Goal: Information Seeking & Learning: Find specific fact

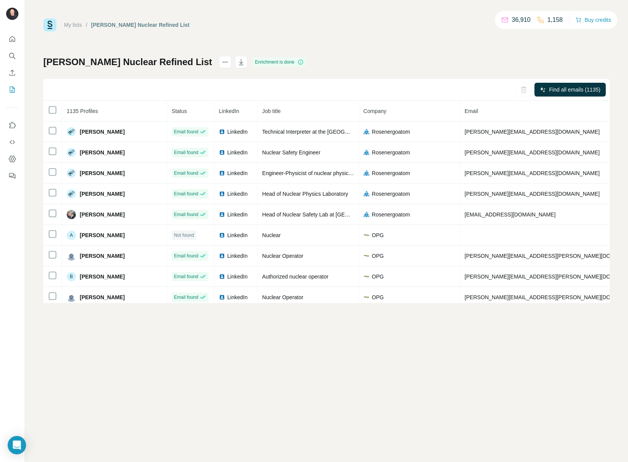
scroll to position [2512, 0]
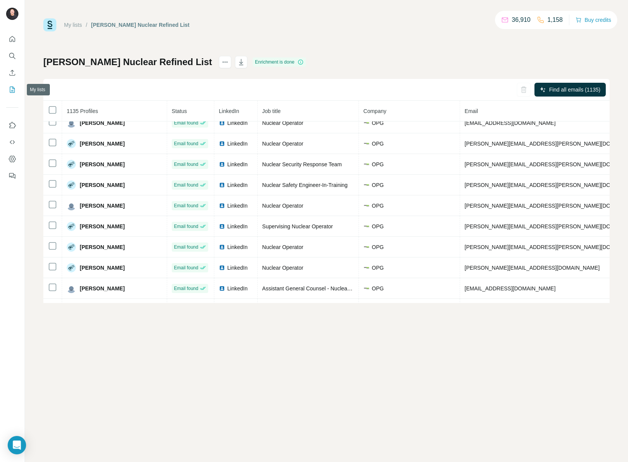
click at [12, 85] on button "My lists" at bounding box center [12, 90] width 12 height 14
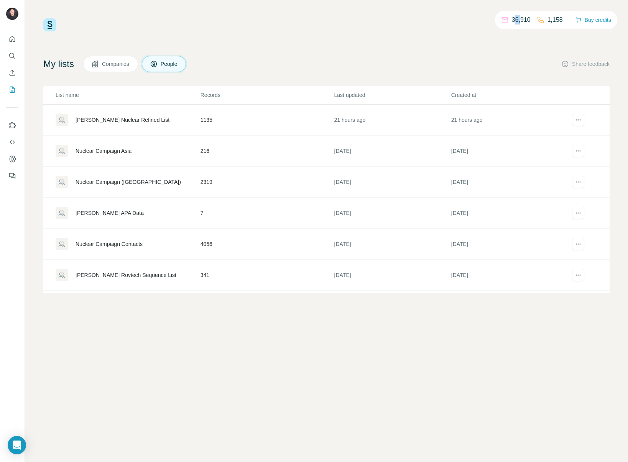
drag, startPoint x: 519, startPoint y: 23, endPoint x: 514, endPoint y: 23, distance: 4.6
click at [514, 23] on p "36,910" at bounding box center [521, 19] width 19 height 9
click at [382, 64] on div "My lists Companies People Share feedback" at bounding box center [326, 64] width 566 height 16
click at [13, 59] on icon "Search" at bounding box center [12, 56] width 8 height 8
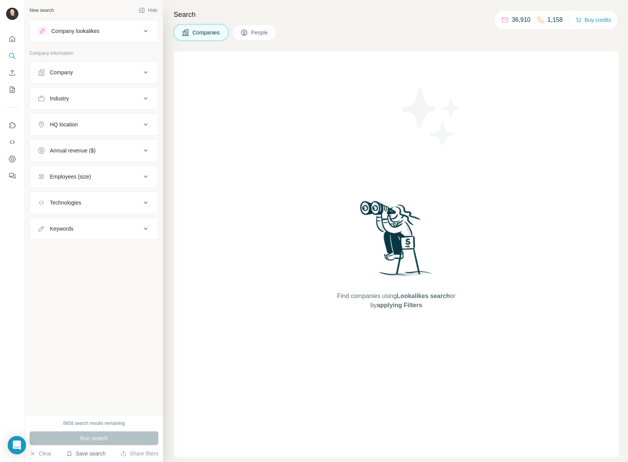
click at [92, 452] on button "Save search" at bounding box center [85, 454] width 39 height 8
click at [97, 442] on div "View my saved searches" at bounding box center [107, 440] width 81 height 15
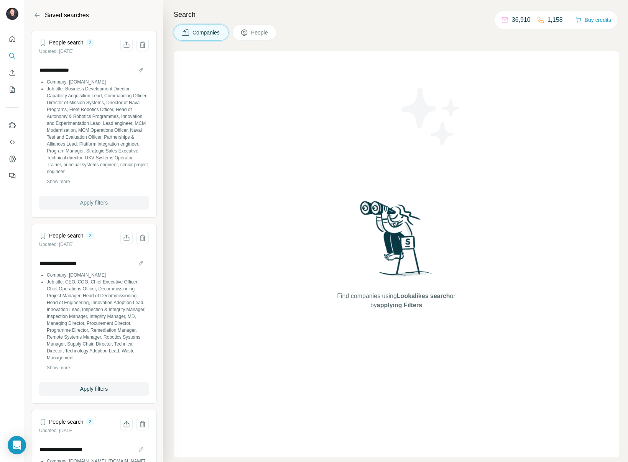
click at [80, 203] on span "Apply filters" at bounding box center [94, 203] width 28 height 8
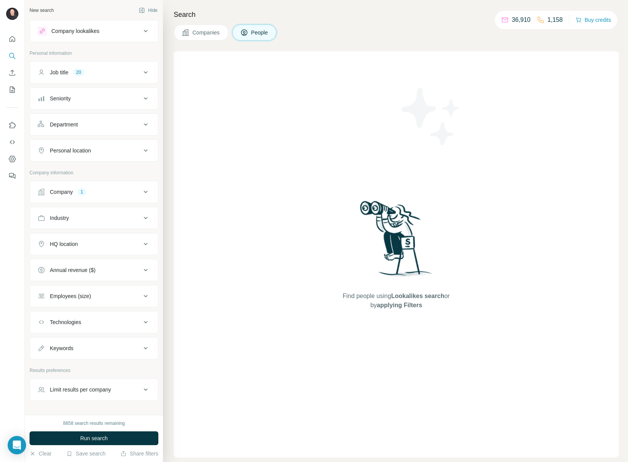
click at [87, 197] on button "Company 1" at bounding box center [94, 192] width 128 height 18
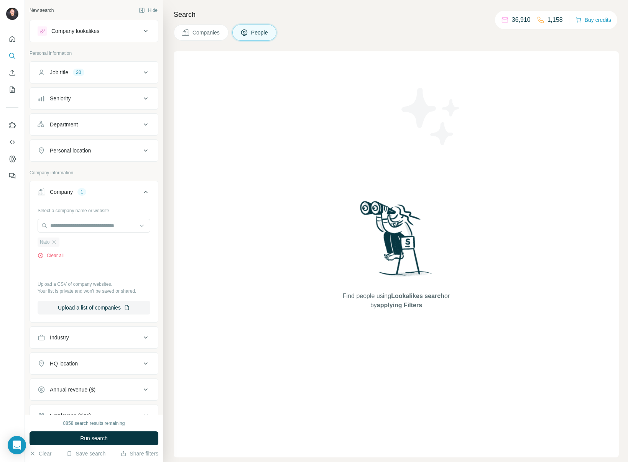
click at [58, 243] on div "Nato" at bounding box center [49, 242] width 22 height 9
click at [56, 243] on icon "button" at bounding box center [54, 242] width 6 height 6
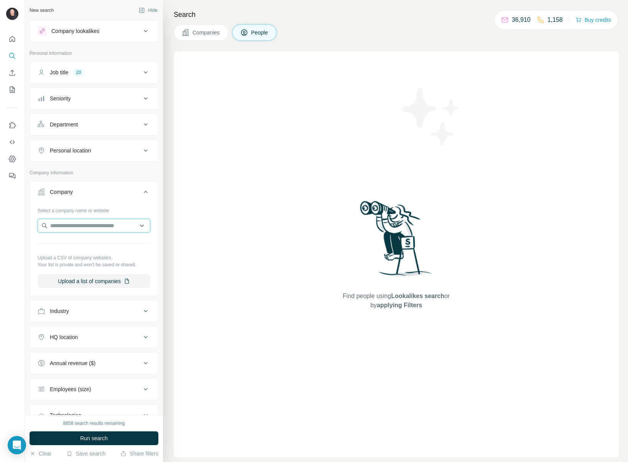
click at [74, 221] on input "text" at bounding box center [94, 226] width 113 height 14
paste input "**********"
drag, startPoint x: 83, startPoint y: 225, endPoint x: 9, endPoint y: 219, distance: 74.2
click at [9, 219] on div "**********" at bounding box center [314, 231] width 628 height 462
drag, startPoint x: 105, startPoint y: 225, endPoint x: 16, endPoint y: 220, distance: 89.4
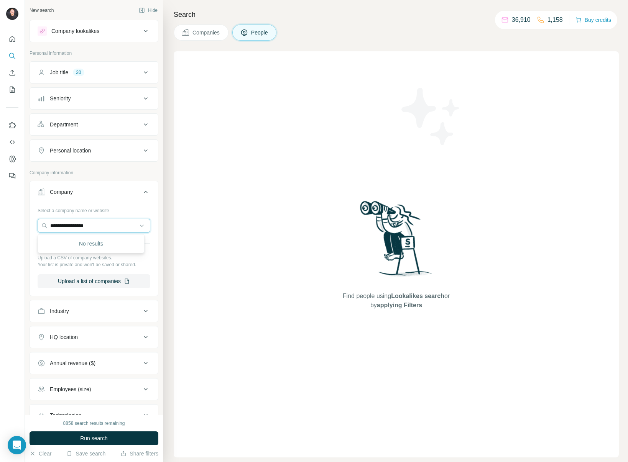
click at [16, 220] on div "**********" at bounding box center [314, 231] width 628 height 462
type input "*****"
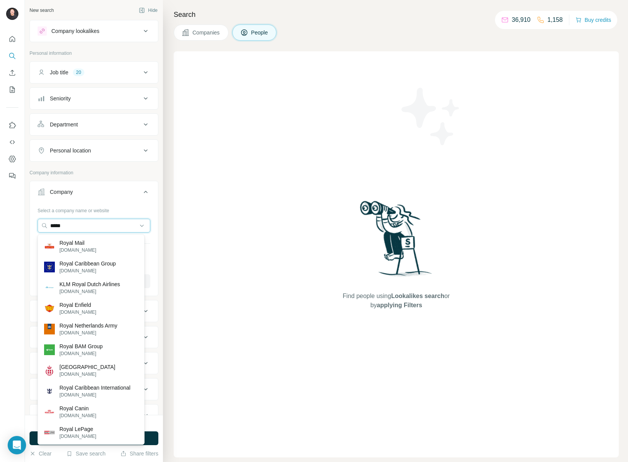
scroll to position [114, 0]
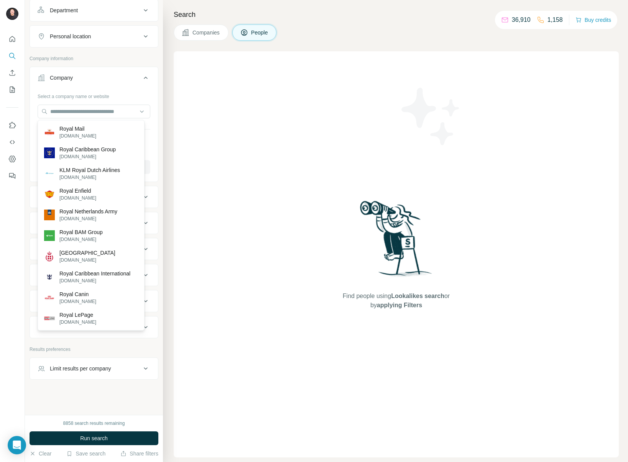
click at [156, 178] on div "New search Hide Company lookalikes Personal information Job title 20 Seniority …" at bounding box center [94, 207] width 138 height 415
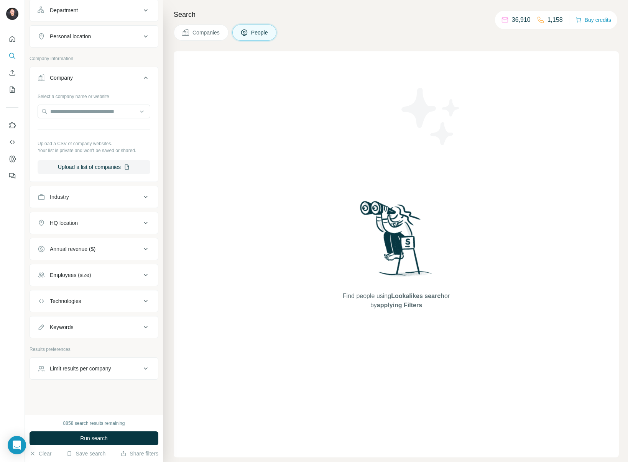
click at [127, 198] on div "Industry" at bounding box center [89, 197] width 103 height 8
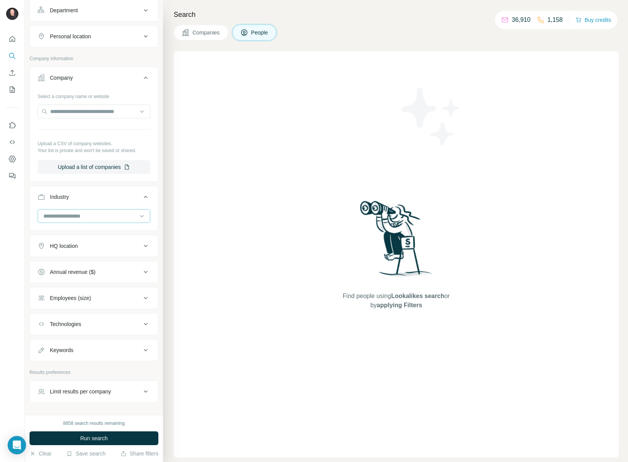
click at [114, 215] on input at bounding box center [90, 216] width 95 height 8
click at [87, 216] on input at bounding box center [90, 216] width 95 height 8
click at [105, 233] on div "Military" at bounding box center [91, 229] width 94 height 8
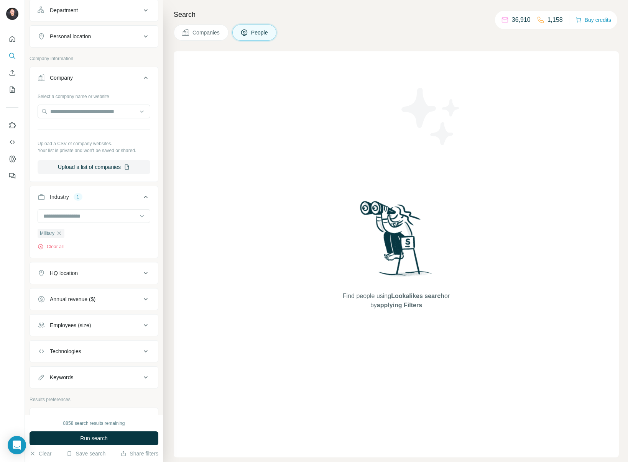
click at [220, 35] on span "Companies" at bounding box center [206, 33] width 28 height 8
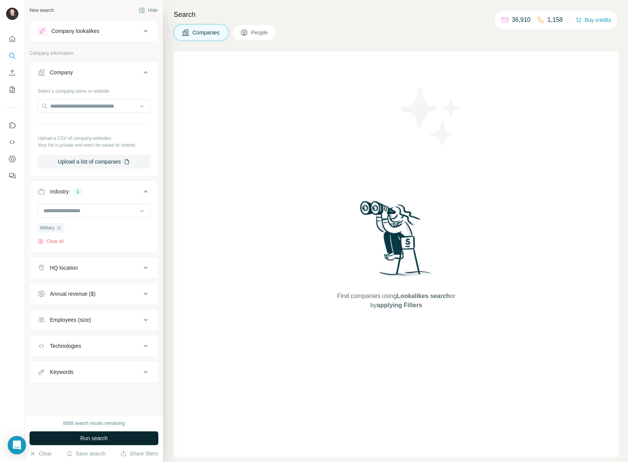
click at [109, 436] on button "Run search" at bounding box center [94, 438] width 129 height 14
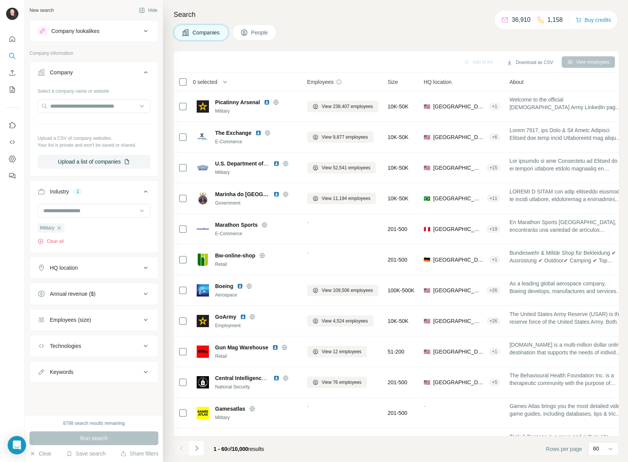
click at [84, 380] on button "Keywords" at bounding box center [94, 372] width 128 height 18
click at [79, 397] on input "text" at bounding box center [86, 391] width 97 height 14
type input "****"
click at [103, 440] on span "Run search" at bounding box center [94, 438] width 28 height 8
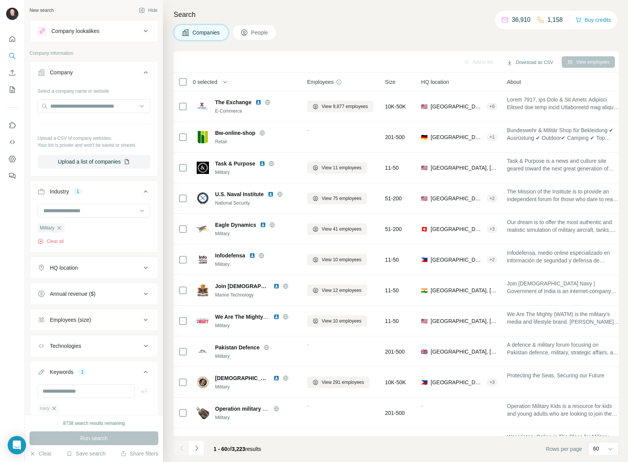
click at [57, 407] on icon "button" at bounding box center [54, 408] width 6 height 6
click at [63, 392] on input "text" at bounding box center [86, 391] width 97 height 14
type input "**********"
click at [70, 437] on button "Run search" at bounding box center [94, 438] width 129 height 14
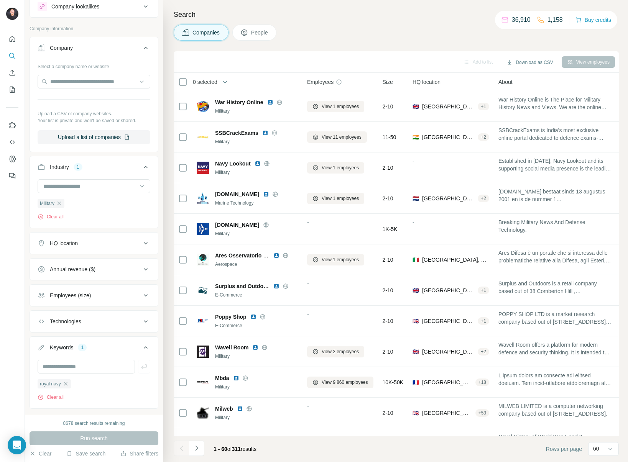
scroll to position [41, 0]
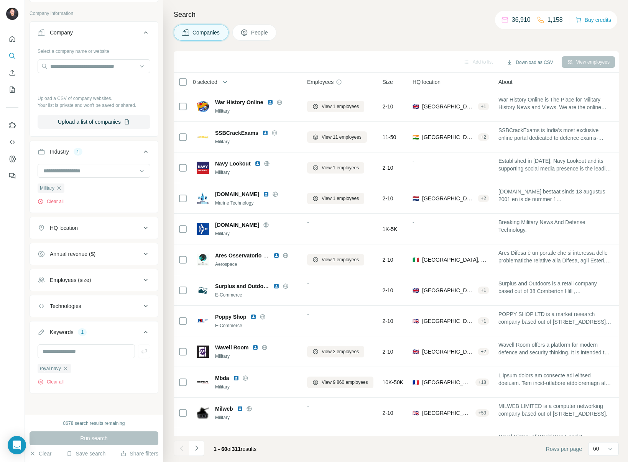
click at [113, 232] on button "HQ location" at bounding box center [94, 228] width 128 height 18
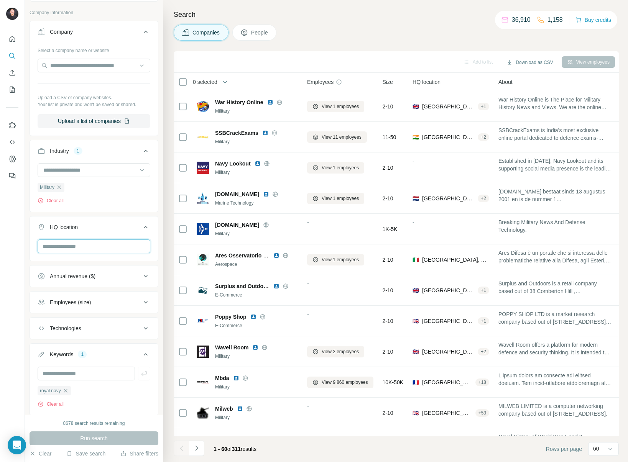
click at [103, 244] on input "text" at bounding box center [94, 246] width 113 height 14
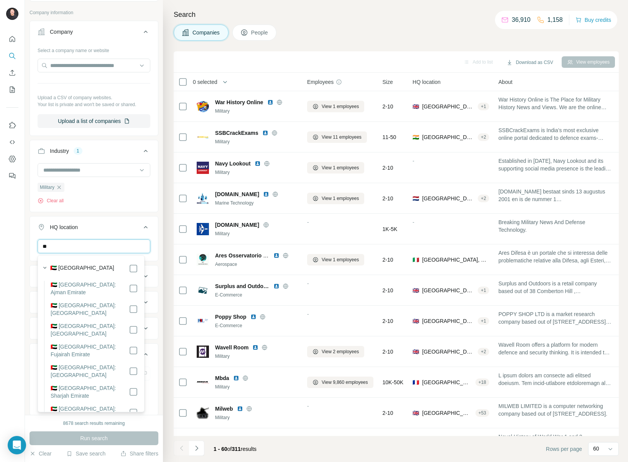
type input "*"
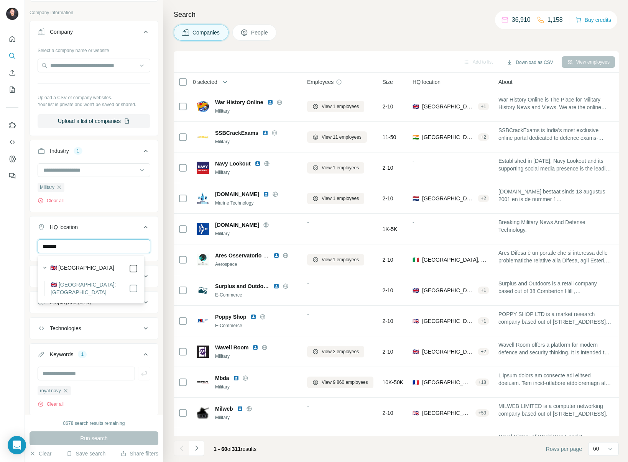
type input "*******"
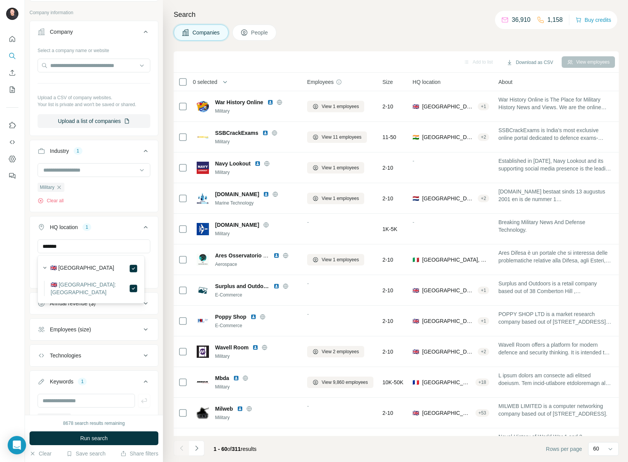
click at [12, 276] on div at bounding box center [12, 231] width 25 height 462
click at [613, 449] on icon at bounding box center [610, 449] width 8 height 8
click at [601, 430] on div "10" at bounding box center [603, 432] width 18 height 8
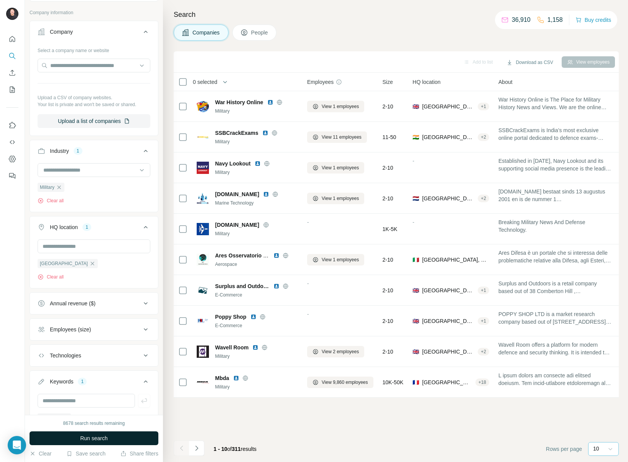
click at [121, 436] on button "Run search" at bounding box center [94, 438] width 129 height 14
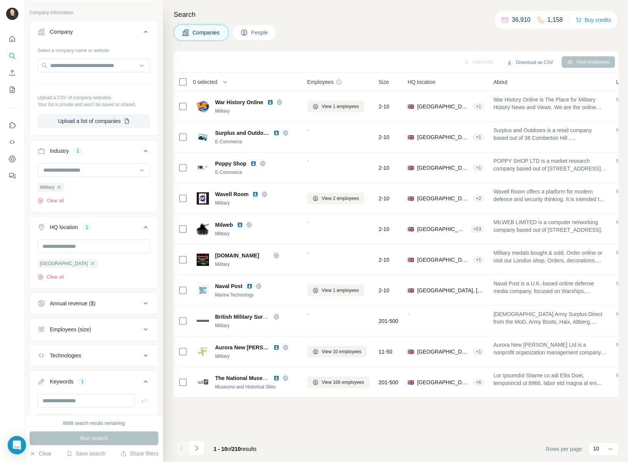
click at [252, 32] on button "People" at bounding box center [254, 33] width 44 height 16
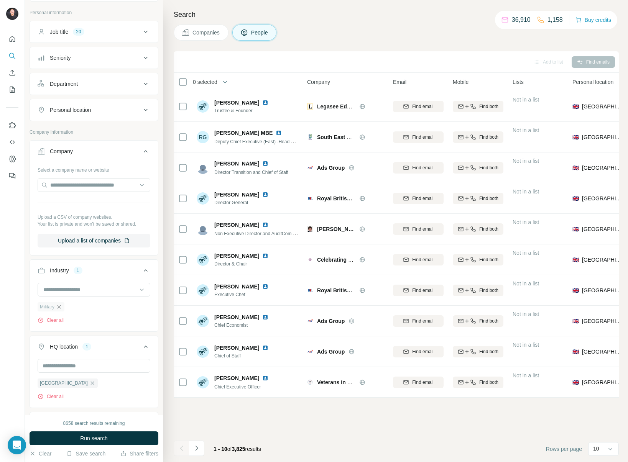
click at [60, 307] on icon "button" at bounding box center [59, 307] width 6 height 6
click at [89, 355] on icon "button" at bounding box center [92, 356] width 6 height 6
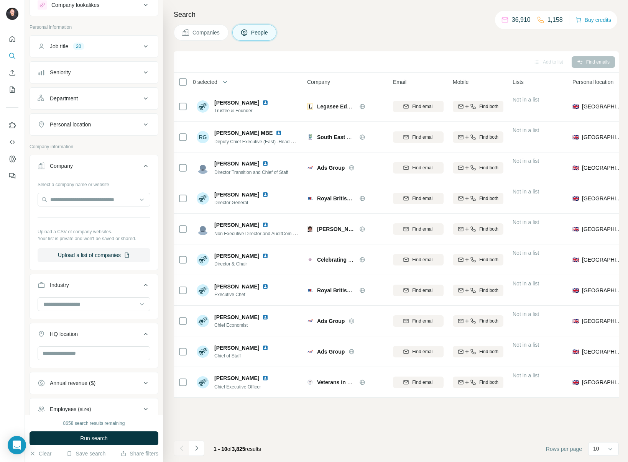
scroll to position [11, 0]
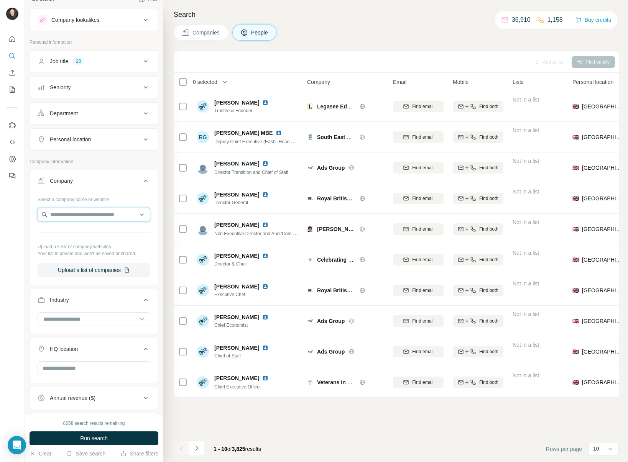
click at [81, 210] on input "text" at bounding box center [94, 215] width 113 height 14
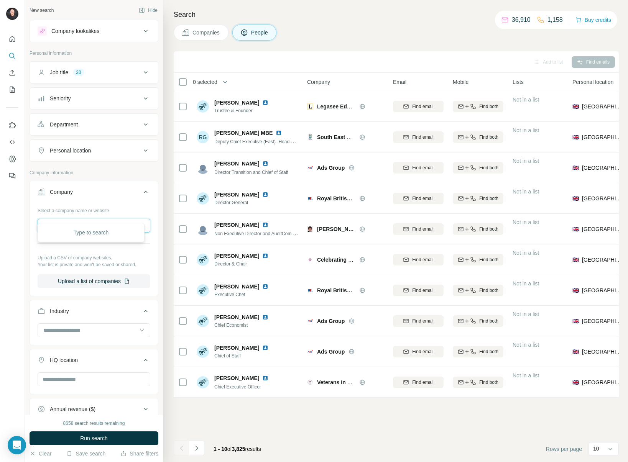
scroll to position [5104, 0]
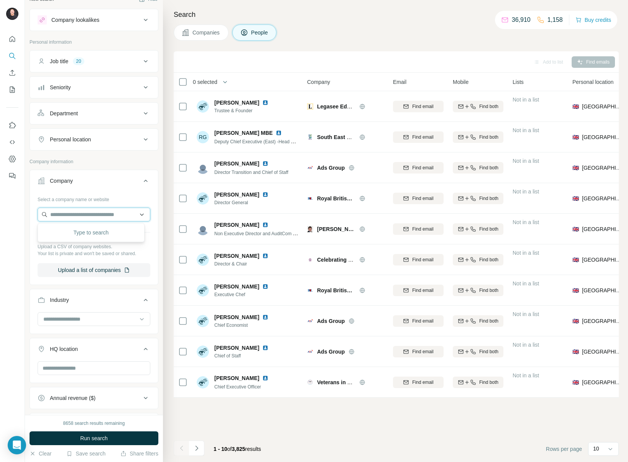
click at [98, 217] on input "text" at bounding box center [94, 215] width 113 height 14
paste input "**********"
type input "**********"
click at [104, 229] on p "Ministère des Armées" at bounding box center [85, 232] width 52 height 8
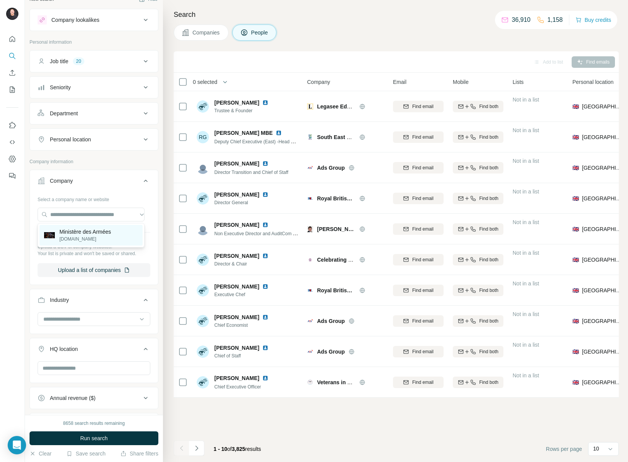
scroll to position [0, 0]
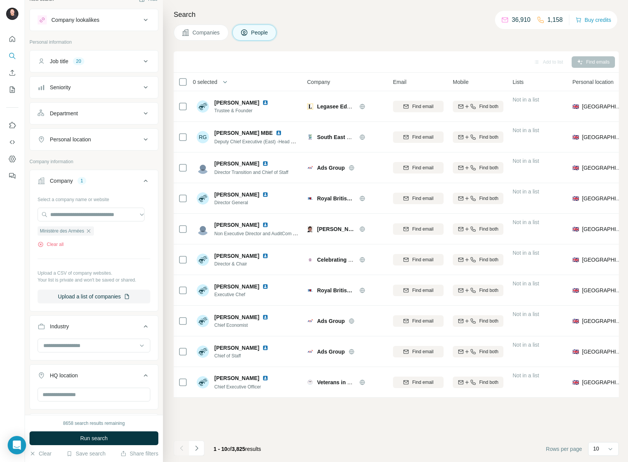
click at [103, 68] on button "Job title 20" at bounding box center [94, 61] width 128 height 18
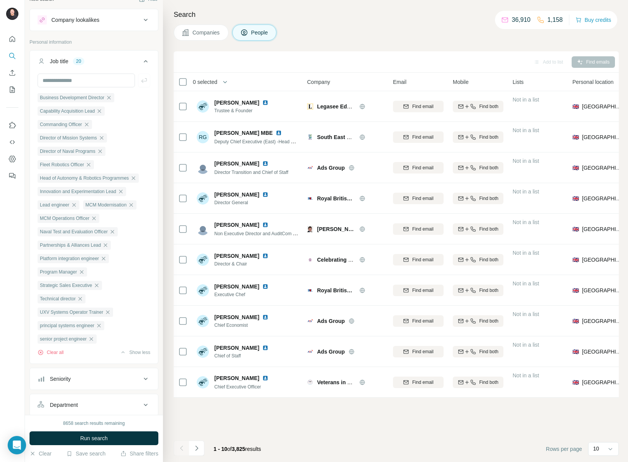
click at [105, 67] on button "Job title 20" at bounding box center [94, 62] width 128 height 21
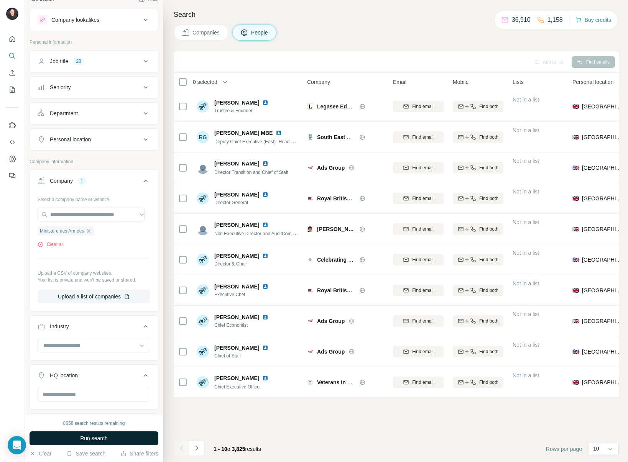
click at [103, 440] on span "Run search" at bounding box center [94, 438] width 28 height 8
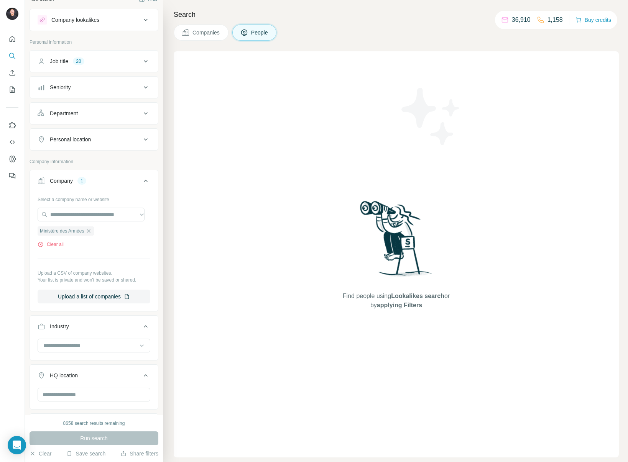
click at [93, 57] on button "Job title 20" at bounding box center [94, 61] width 128 height 18
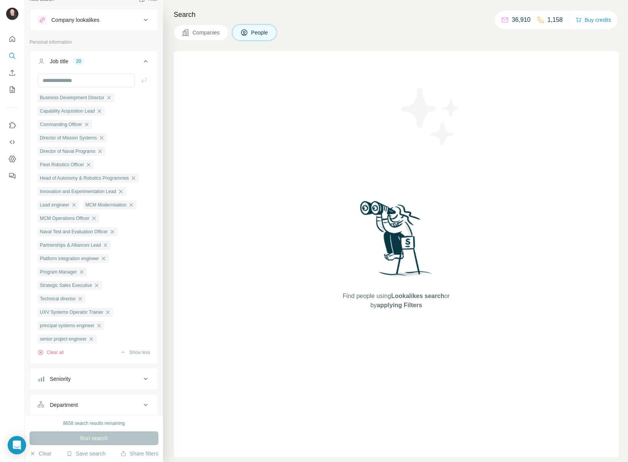
click at [93, 57] on button "Job title 20" at bounding box center [94, 62] width 128 height 21
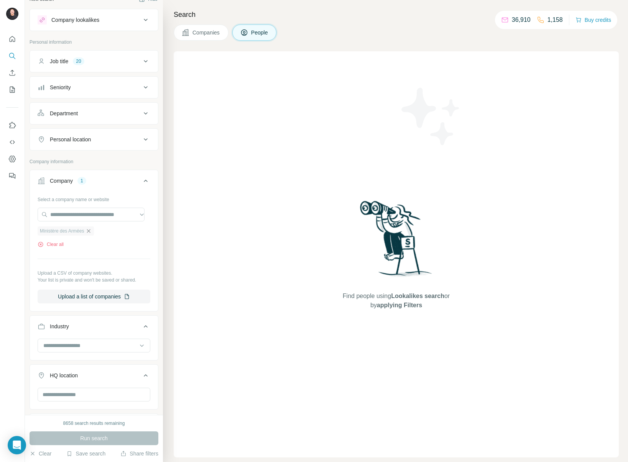
click at [92, 230] on icon "button" at bounding box center [88, 231] width 6 height 6
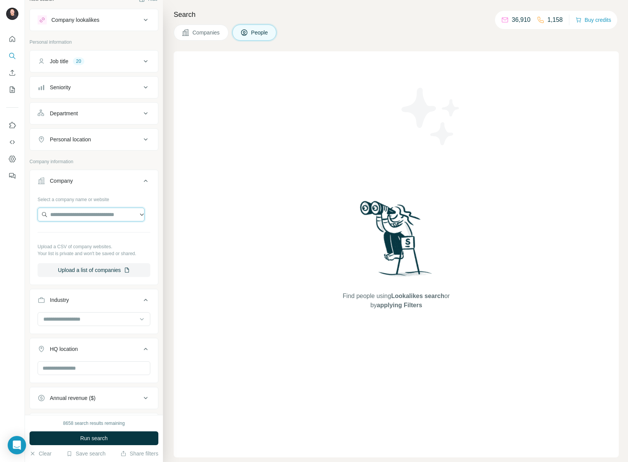
click at [79, 218] on input "text" at bounding box center [91, 215] width 107 height 14
type input "**********"
click at [95, 226] on div "Kongsberg Gruppen kongsberg.com" at bounding box center [90, 235] width 103 height 21
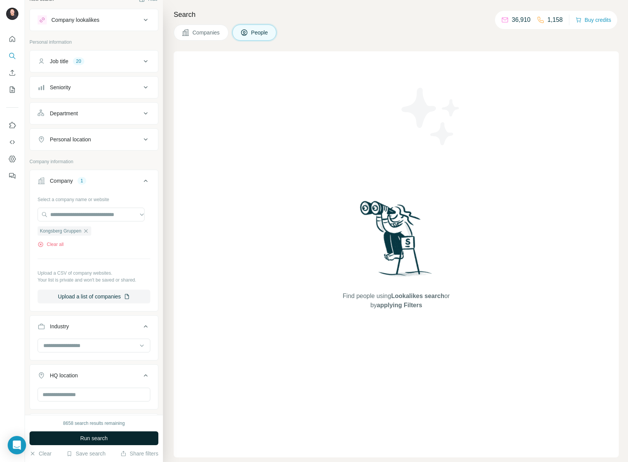
click at [124, 439] on button "Run search" at bounding box center [94, 438] width 129 height 14
click at [88, 233] on icon "button" at bounding box center [86, 231] width 6 height 6
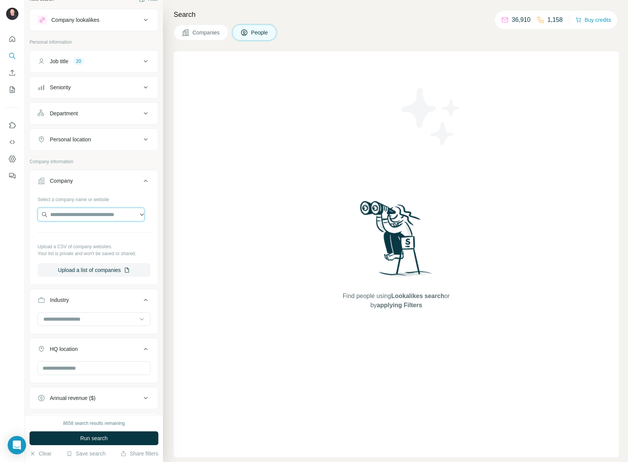
click at [71, 214] on input "text" at bounding box center [91, 215] width 107 height 14
paste input "**********"
type input "**********"
click at [77, 231] on p "Textron Systems" at bounding box center [78, 232] width 39 height 8
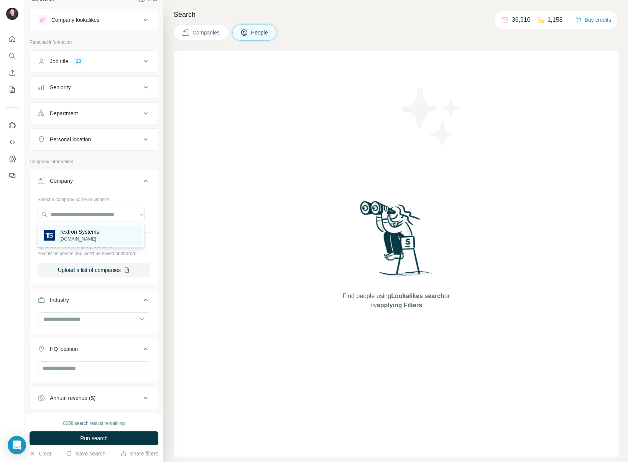
scroll to position [0, 0]
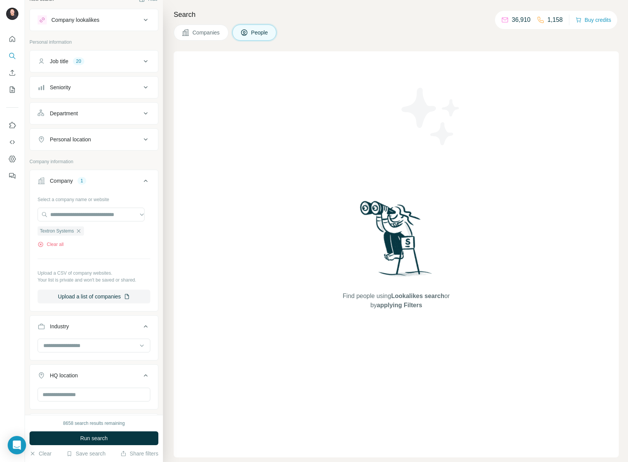
click at [128, 437] on button "Run search" at bounding box center [94, 438] width 129 height 14
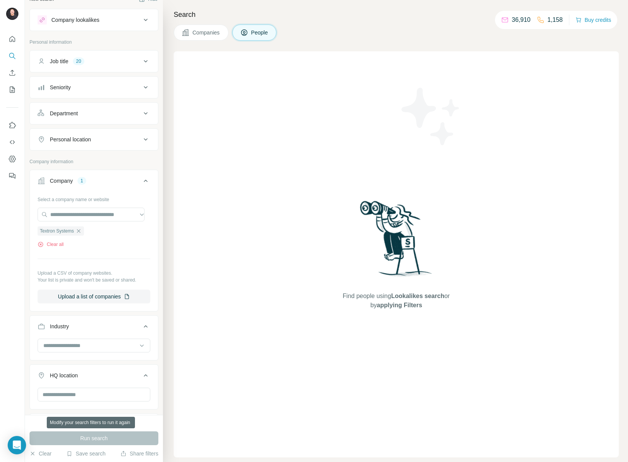
click at [100, 439] on div "Run search" at bounding box center [94, 438] width 129 height 14
click at [79, 230] on icon "button" at bounding box center [78, 231] width 6 height 6
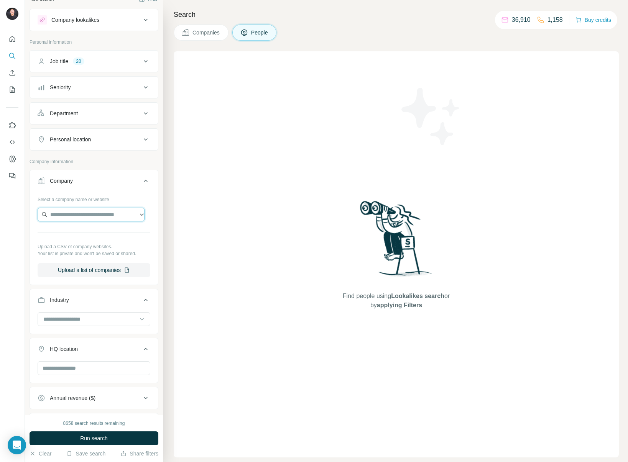
click at [77, 215] on input "text" at bounding box center [91, 215] width 107 height 14
paste input "**********"
type input "**********"
click at [80, 231] on p "Maritime Tactical Systems MARTAC" at bounding box center [98, 235] width 79 height 15
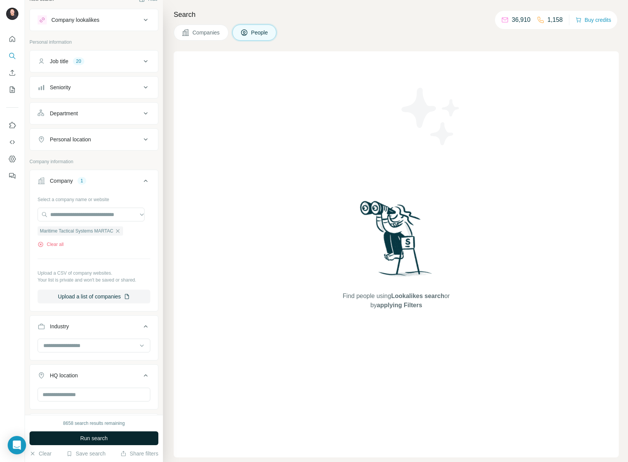
click at [129, 436] on button "Run search" at bounding box center [94, 438] width 129 height 14
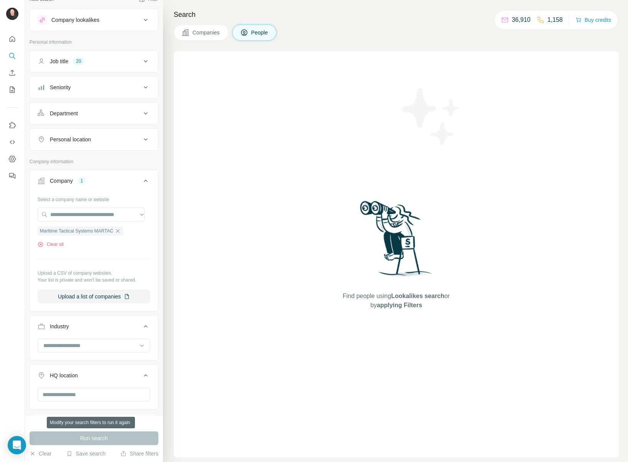
click at [129, 436] on div "Run search" at bounding box center [94, 438] width 129 height 14
click at [121, 232] on icon "button" at bounding box center [118, 231] width 6 height 6
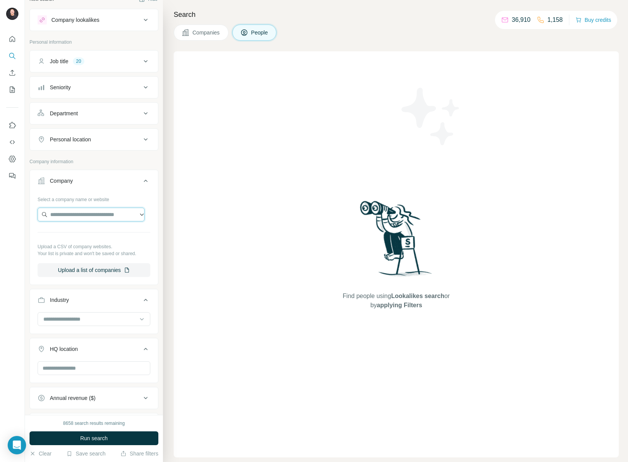
click at [90, 220] on input "text" at bounding box center [91, 215] width 107 height 14
paste input "**********"
type input "**********"
click at [90, 230] on p "General Dynamics Mission Systems" at bounding box center [98, 235] width 79 height 15
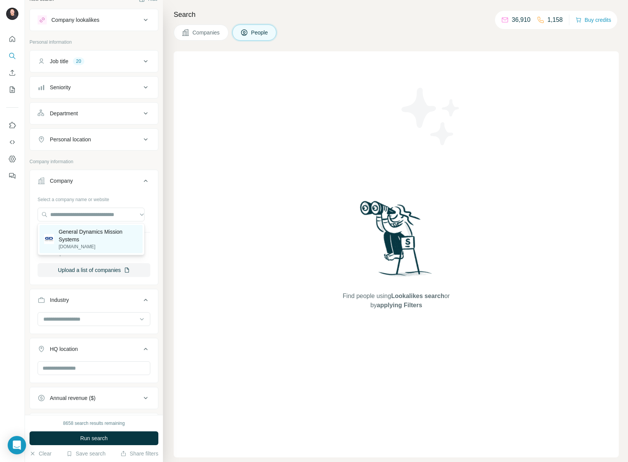
scroll to position [0, 0]
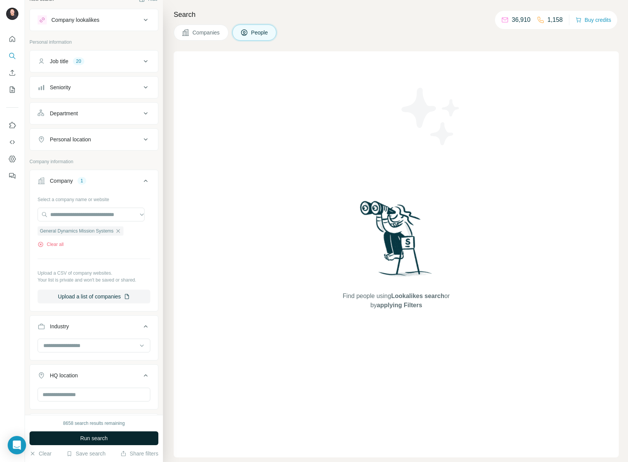
click at [85, 434] on button "Run search" at bounding box center [94, 438] width 129 height 14
click at [104, 71] on div "Job title 20" at bounding box center [94, 61] width 129 height 22
click at [105, 62] on div "Job title 20" at bounding box center [89, 61] width 103 height 8
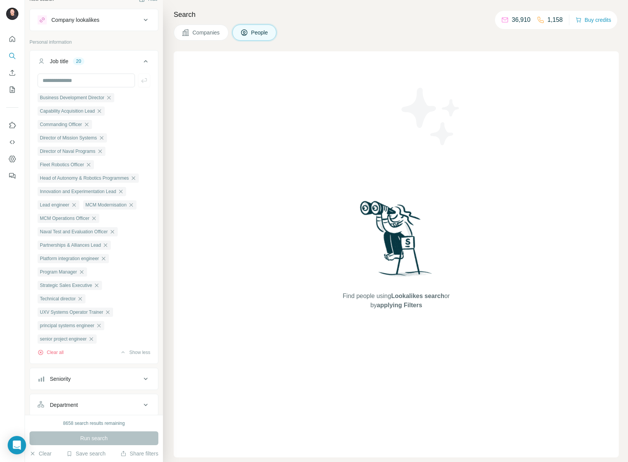
click at [105, 62] on div "Job title 20" at bounding box center [89, 61] width 103 height 8
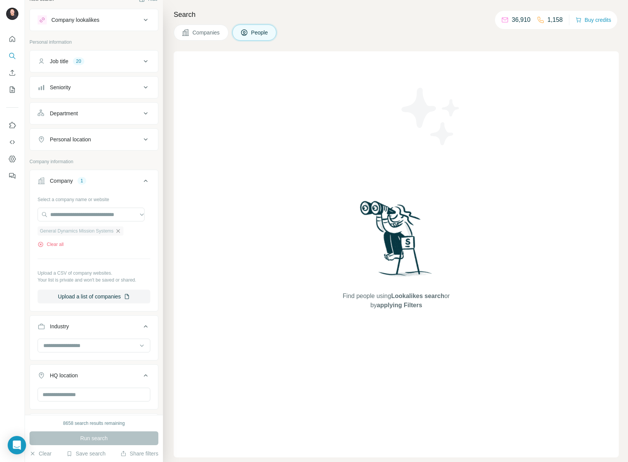
click at [120, 228] on icon "button" at bounding box center [118, 231] width 6 height 6
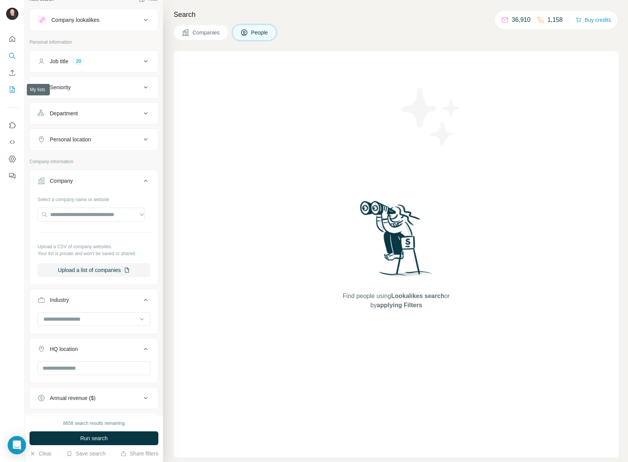
click at [12, 88] on icon "My lists" at bounding box center [13, 89] width 4 height 5
